Goal: Find specific fact: Find contact information

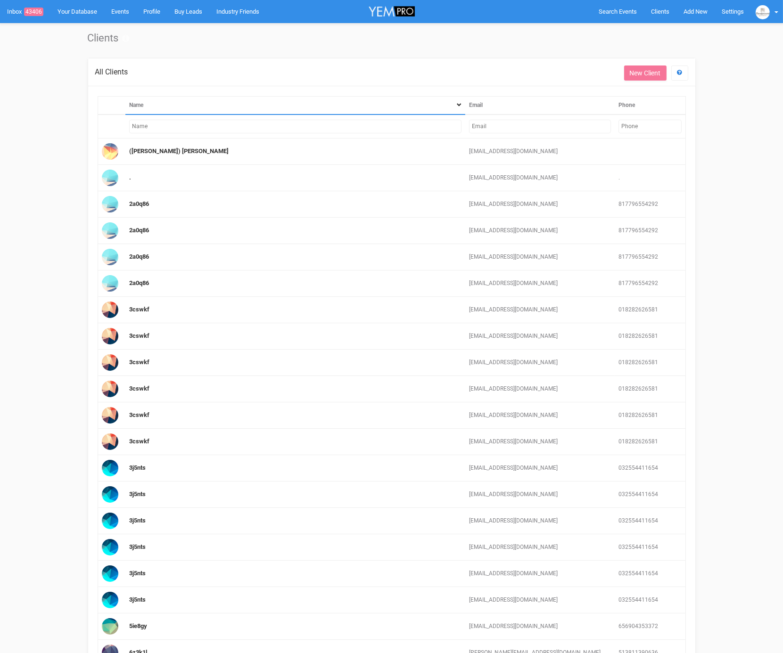
click at [531, 126] on input "text" at bounding box center [540, 127] width 142 height 14
paste input "[EMAIL_ADDRESS][PERSON_NAME][DOMAIN_NAME]"
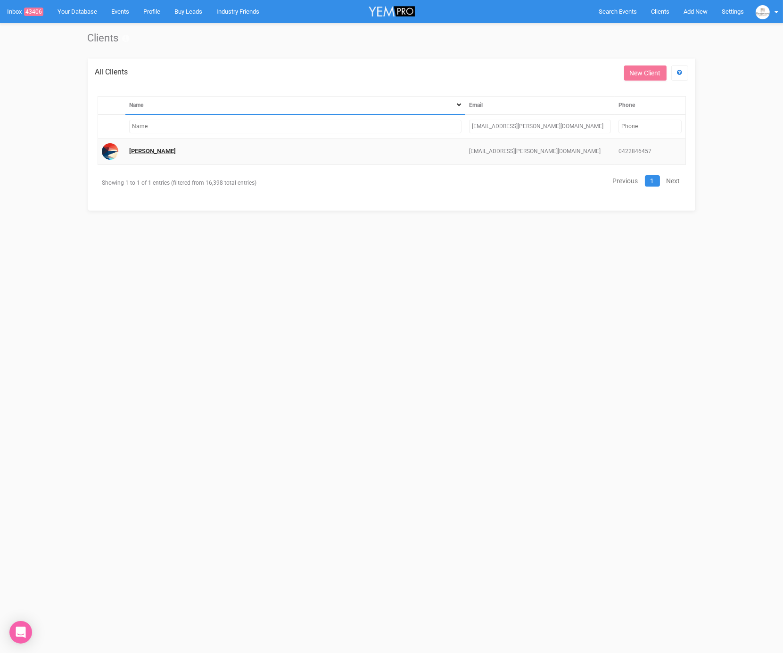
type input "[EMAIL_ADDRESS][PERSON_NAME][DOMAIN_NAME]"
click at [176, 151] on link "[PERSON_NAME]" at bounding box center [152, 151] width 47 height 7
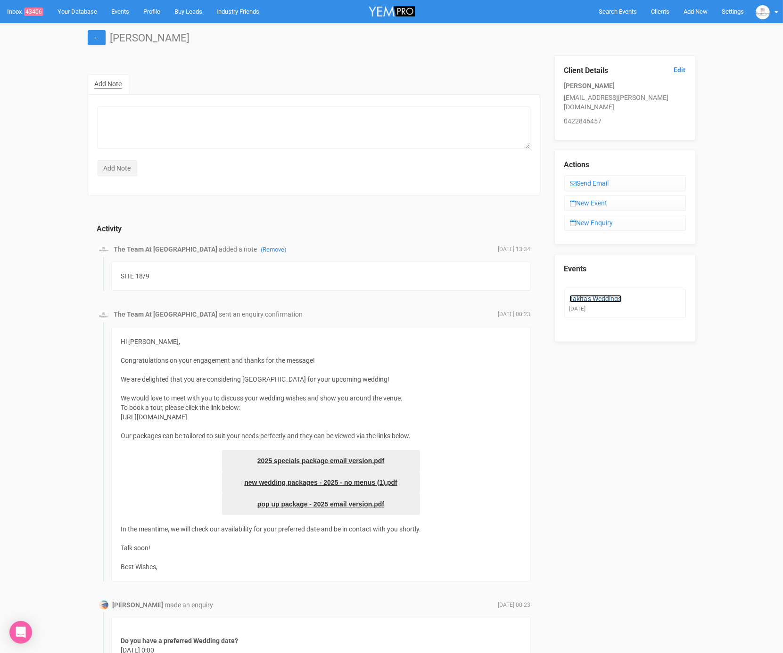
click at [602, 295] on link "nakita's Weddings" at bounding box center [596, 299] width 52 height 8
click at [603, 295] on link "nakita's Weddings" at bounding box center [596, 299] width 52 height 8
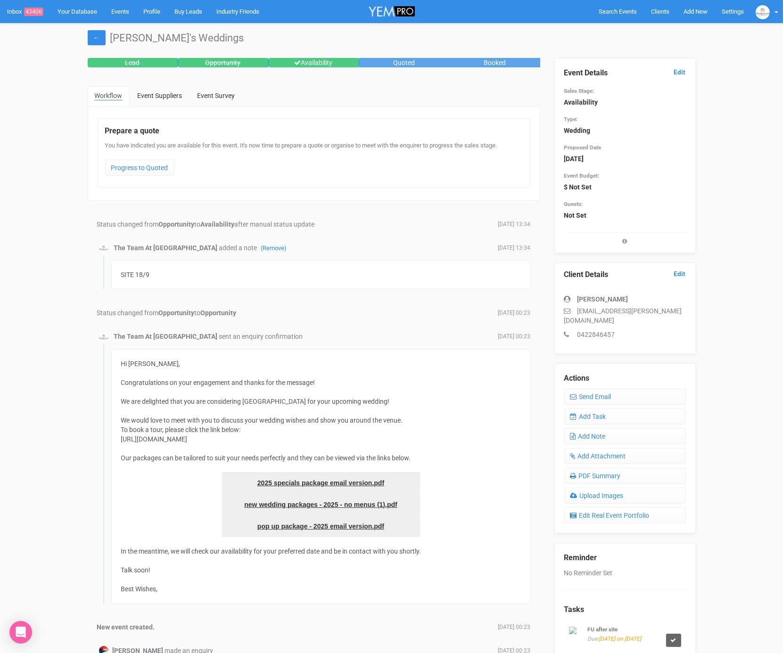
click at [578, 310] on p "[EMAIL_ADDRESS][PERSON_NAME][DOMAIN_NAME]" at bounding box center [625, 315] width 122 height 19
drag, startPoint x: 581, startPoint y: 309, endPoint x: 667, endPoint y: 319, distance: 86.3
click at [666, 307] on p "[EMAIL_ADDRESS][PERSON_NAME][DOMAIN_NAME]" at bounding box center [625, 315] width 122 height 19
copy p "[EMAIL_ADDRESS][PERSON_NAME][DOMAIN_NAME]"
